Goal: Complete application form

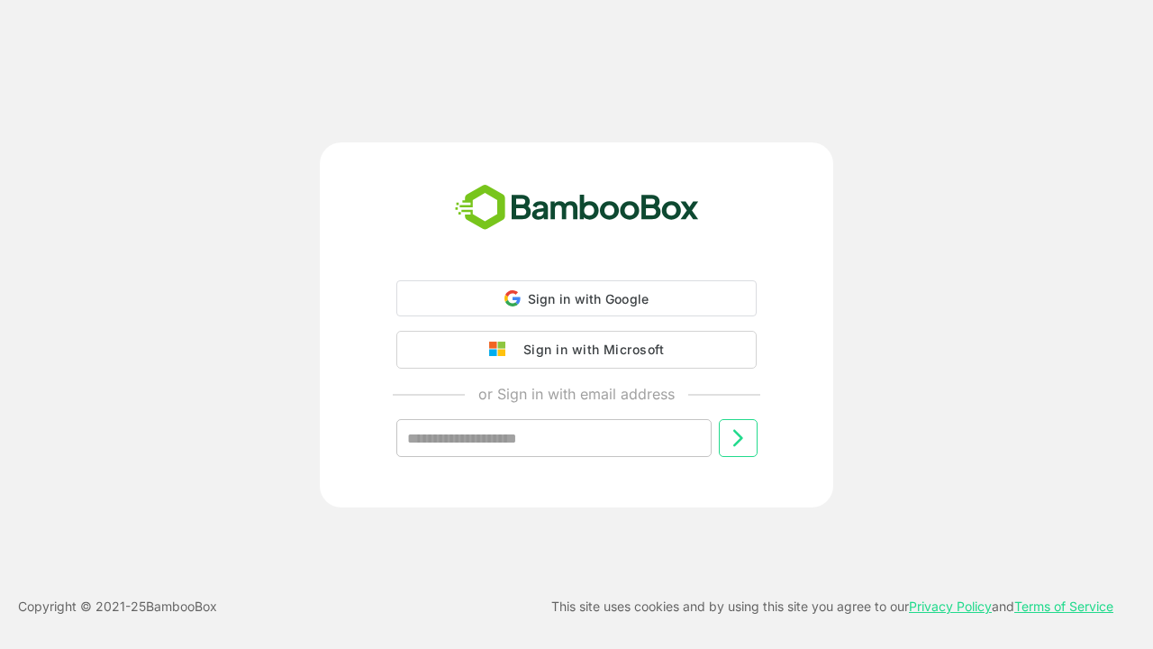
type input "**********"
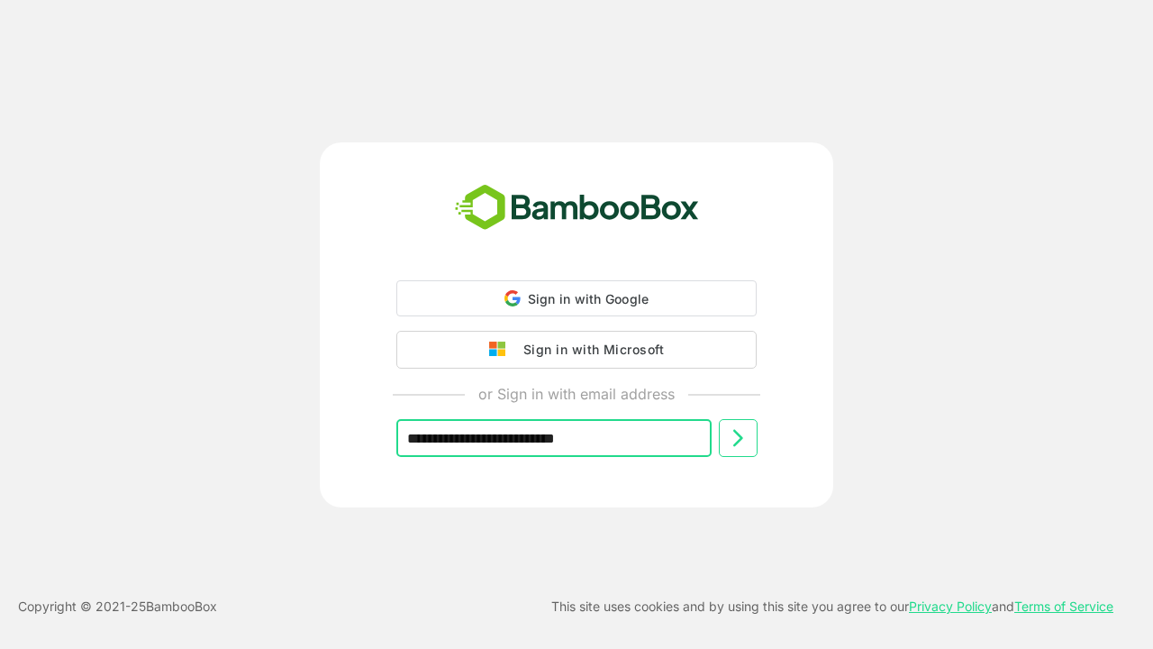
click at [738, 438] on icon at bounding box center [738, 438] width 22 height 22
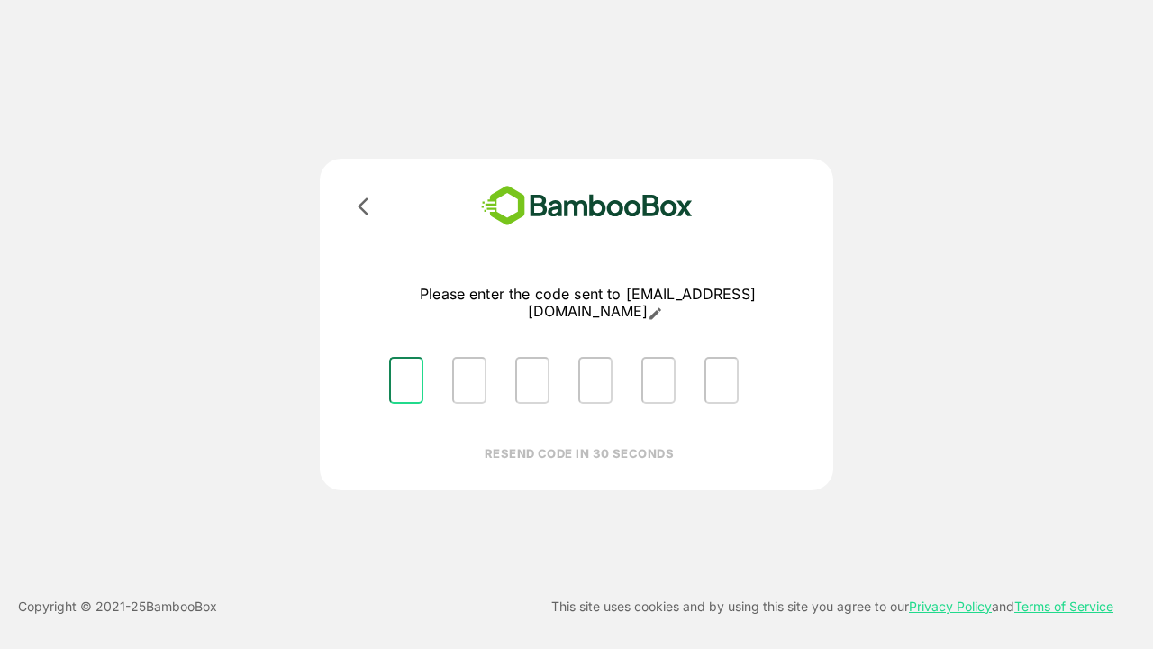
type input "*"
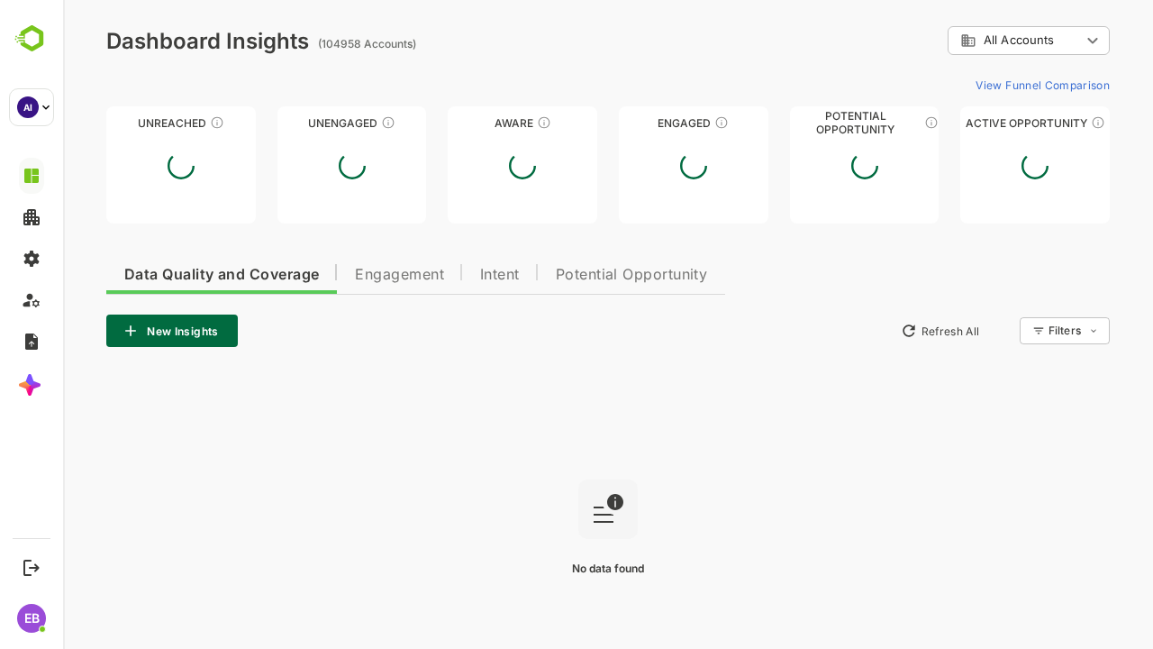
type input "**********"
